Goal: Check status: Check status

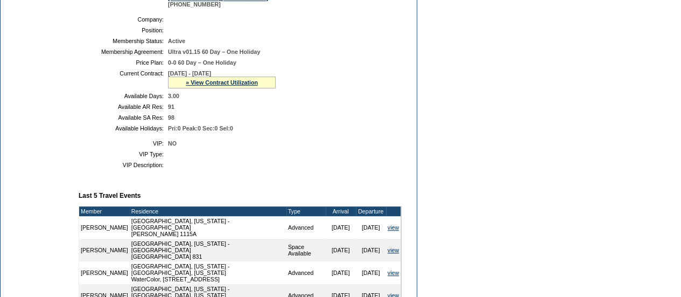
scroll to position [239, 0]
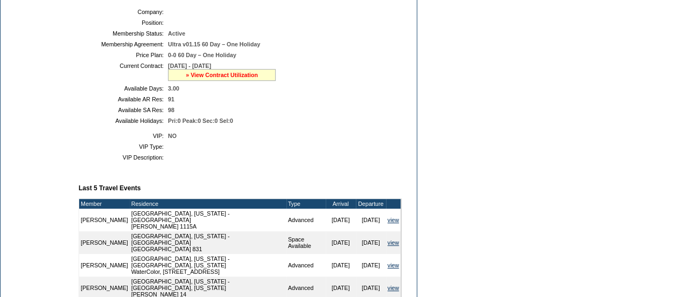
click at [196, 78] on link "» View Contract Utilization" at bounding box center [222, 75] width 72 height 6
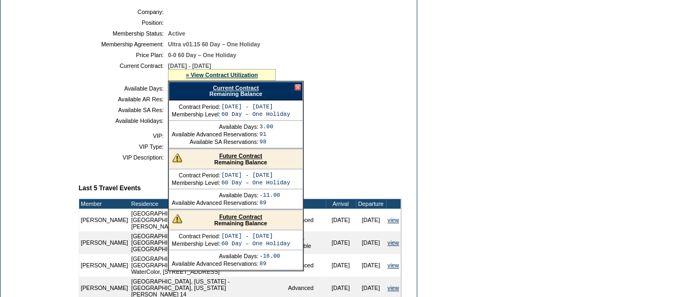
scroll to position [274, 0]
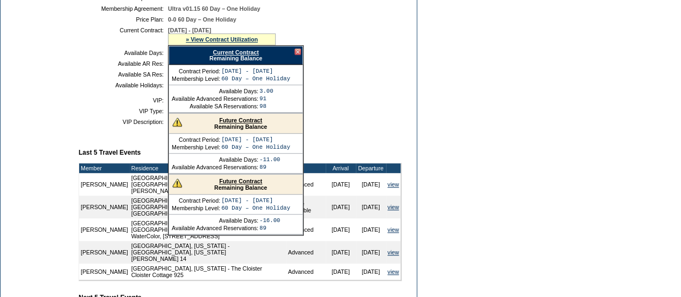
click at [238, 122] on div "Future Contract Remaining Balance" at bounding box center [236, 124] width 134 height 20
click at [235, 123] on link "Future Contract" at bounding box center [240, 120] width 43 height 6
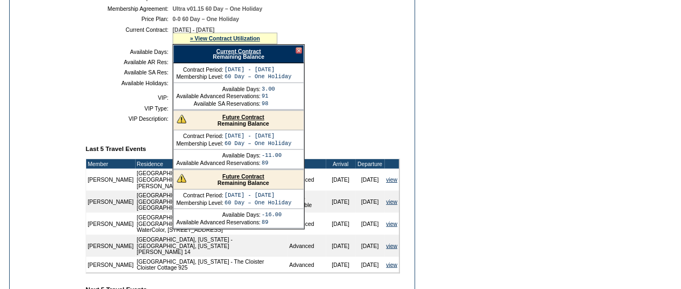
scroll to position [0, 0]
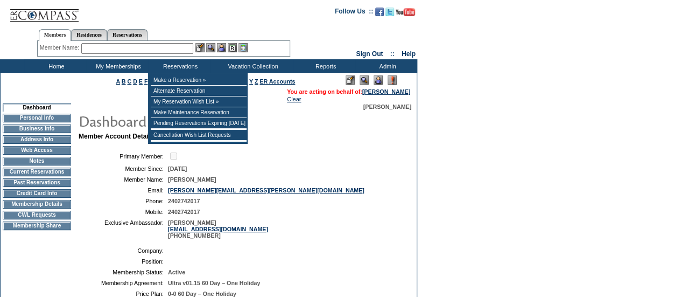
click at [165, 51] on input "text" at bounding box center [137, 48] width 112 height 11
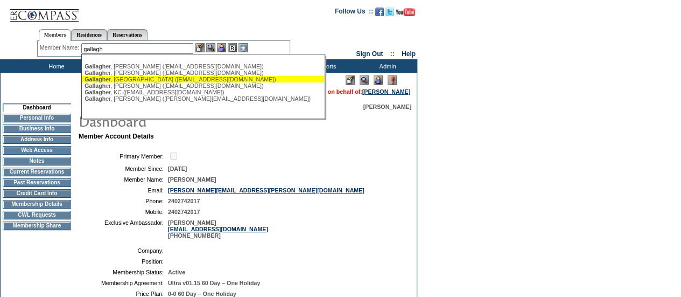
click at [133, 81] on div "Gallagh er, Jena (jena@gallainc.com)" at bounding box center [203, 79] width 237 height 6
type input "Gallagher, Jena (jena@gallainc.com)"
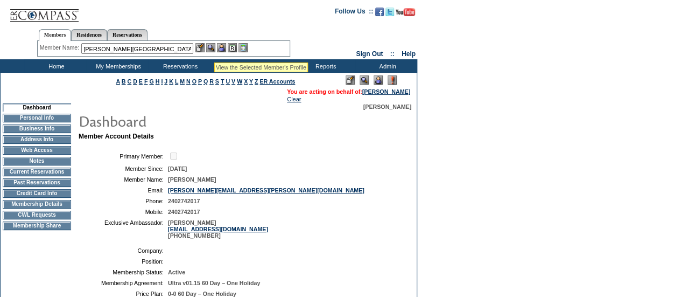
click at [213, 50] on img at bounding box center [210, 47] width 9 height 9
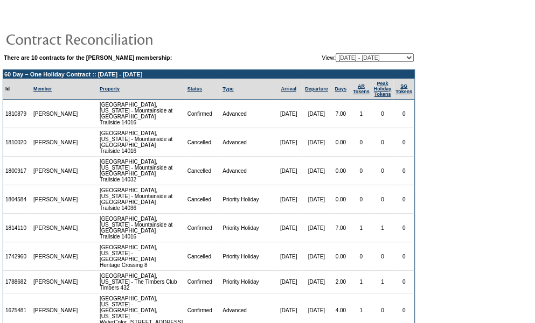
scroll to position [268, 0]
